Goal: Task Accomplishment & Management: Use online tool/utility

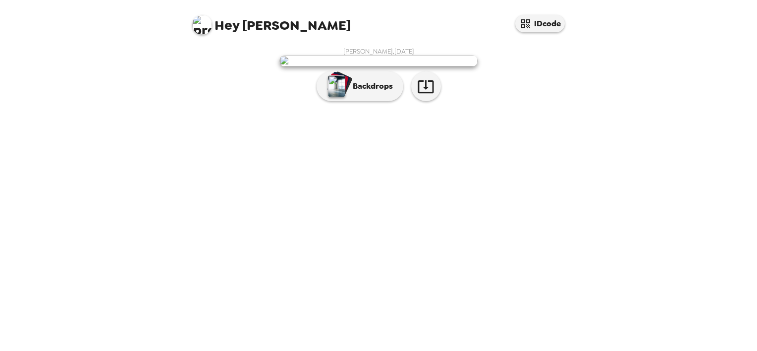
scroll to position [7, 0]
click at [352, 92] on p "Backdrops" at bounding box center [370, 86] width 45 height 12
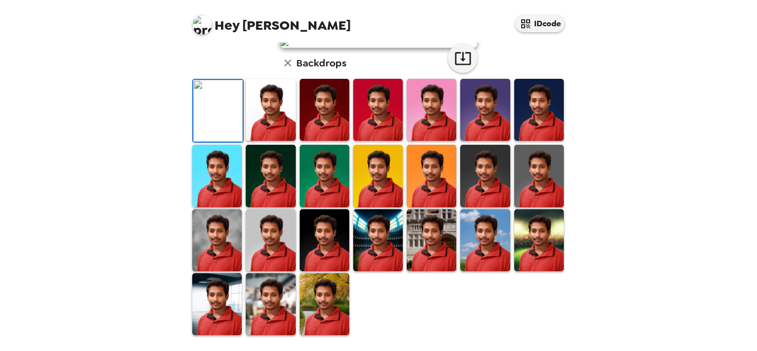
scroll to position [156, 0]
click at [380, 207] on img at bounding box center [378, 176] width 50 height 62
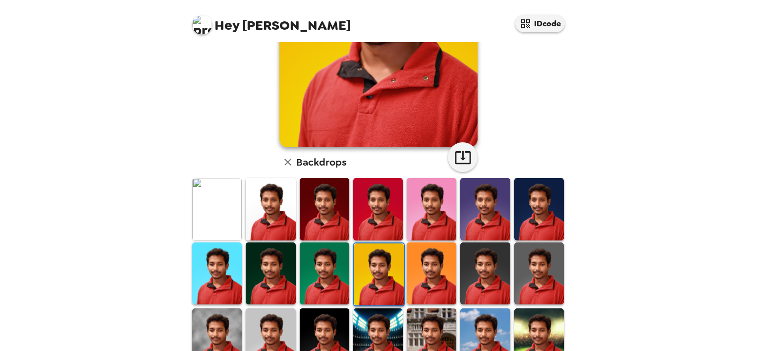
click at [329, 205] on img at bounding box center [325, 209] width 50 height 62
